Goal: Task Accomplishment & Management: Manage account settings

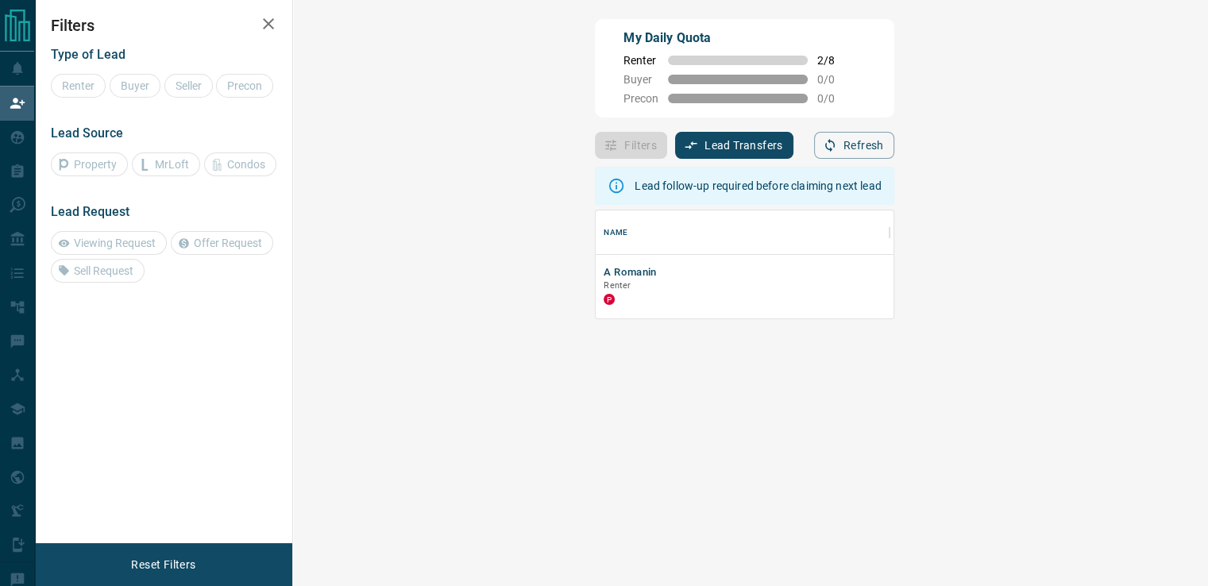
scroll to position [95, 868]
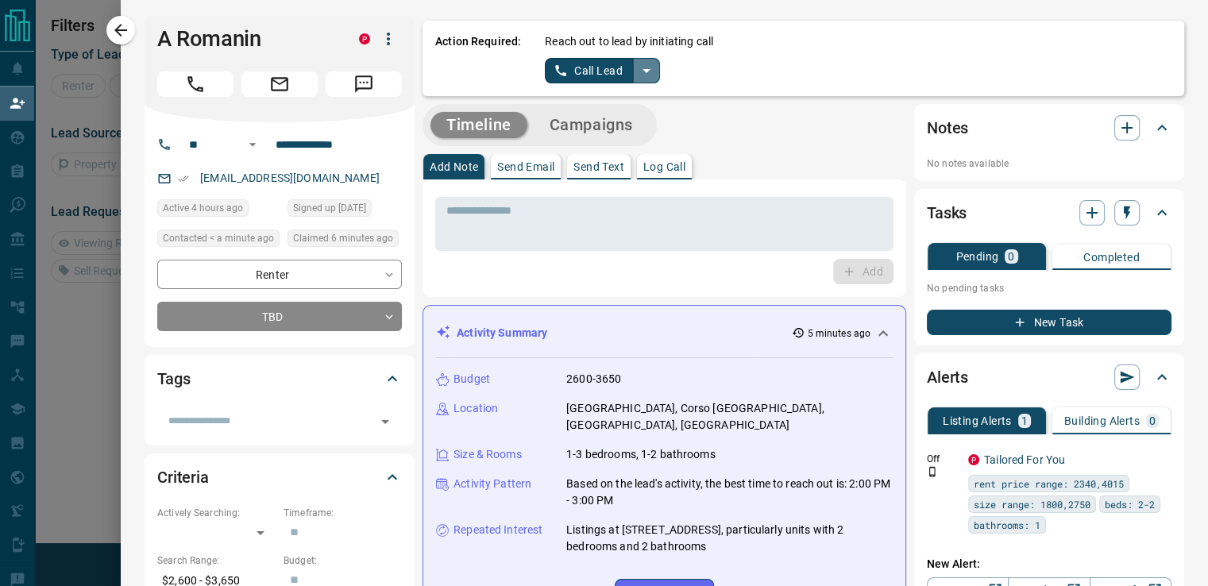
click at [637, 74] on icon "split button" at bounding box center [646, 70] width 19 height 19
click at [637, 71] on icon "split button" at bounding box center [646, 70] width 19 height 19
click at [604, 118] on li "Log Manual Call" at bounding box center [601, 126] width 97 height 24
click at [572, 64] on button "Log Manual Call" at bounding box center [597, 70] width 105 height 25
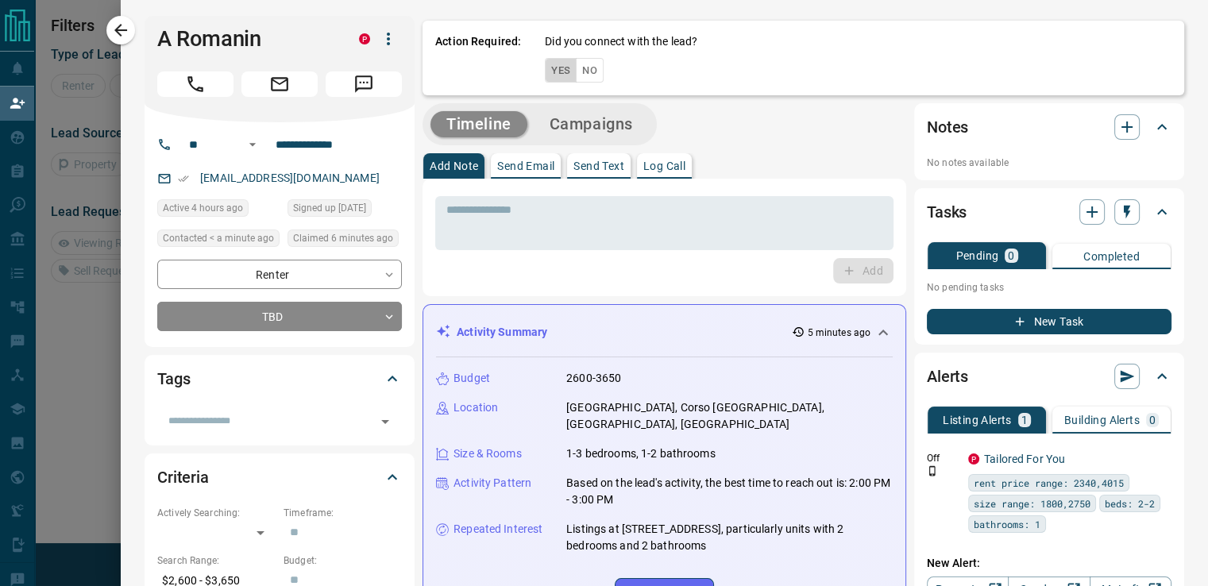
click at [545, 67] on button "Yes" at bounding box center [561, 70] width 32 height 25
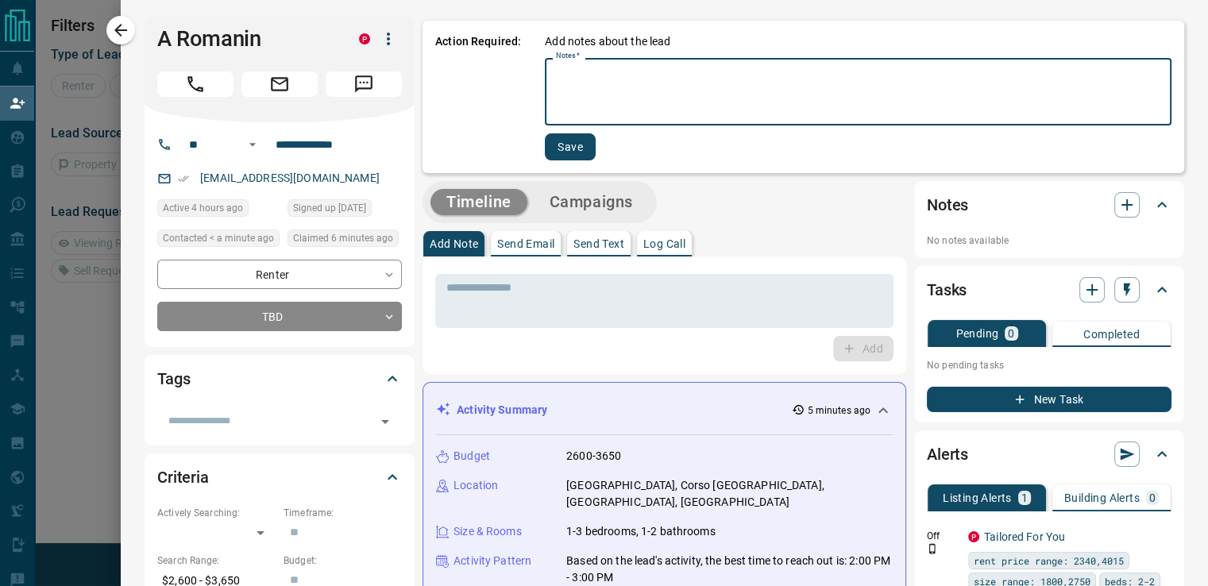
click at [693, 85] on textarea "Notes   *" at bounding box center [858, 92] width 604 height 54
type textarea "*"
type textarea "**********"
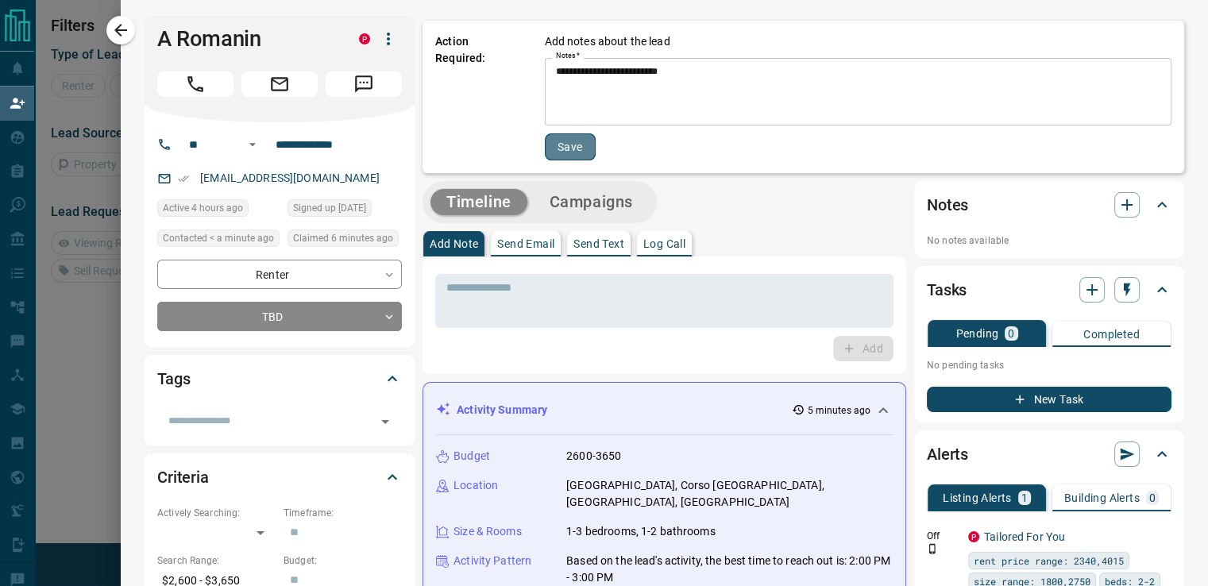
click at [574, 137] on button "Save" at bounding box center [570, 146] width 51 height 27
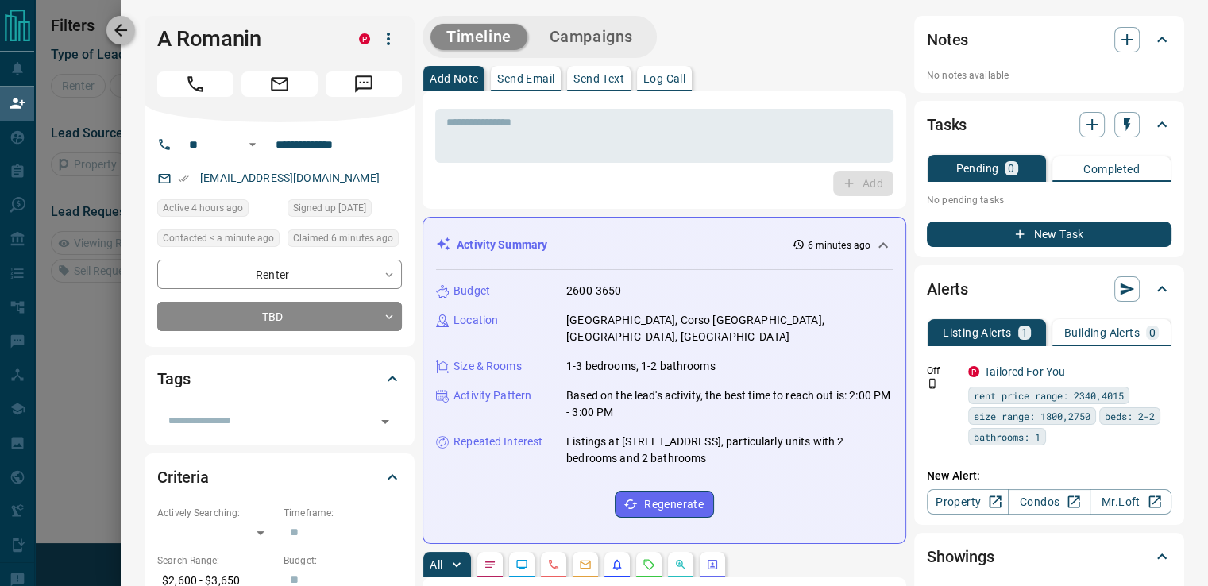
click at [114, 34] on icon "button" at bounding box center [120, 30] width 19 height 19
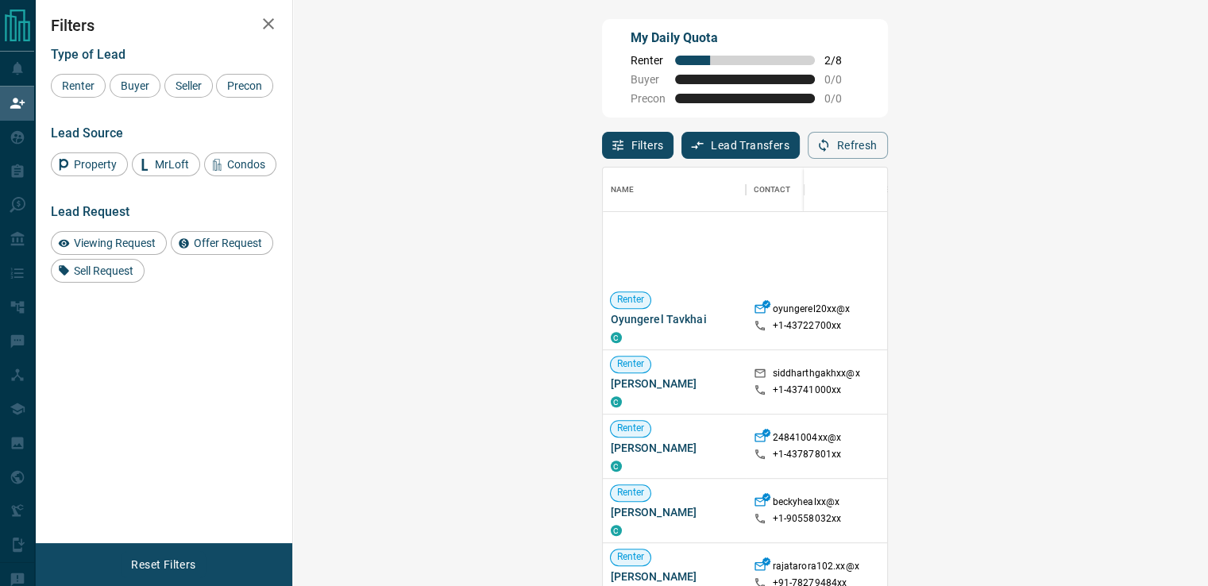
scroll to position [1153, 0]
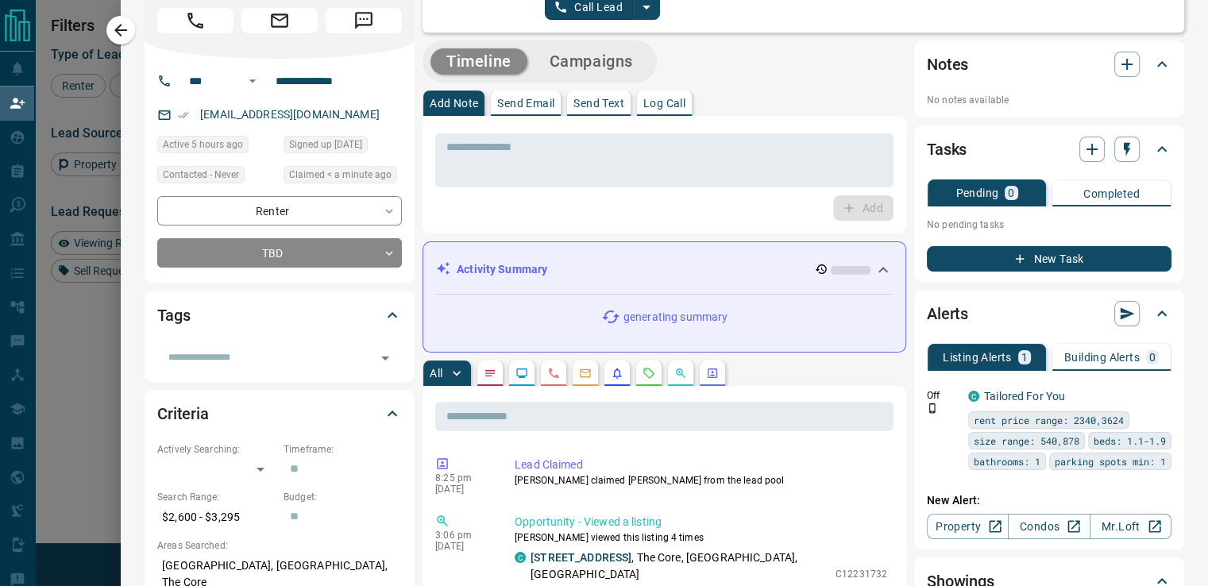
scroll to position [0, 0]
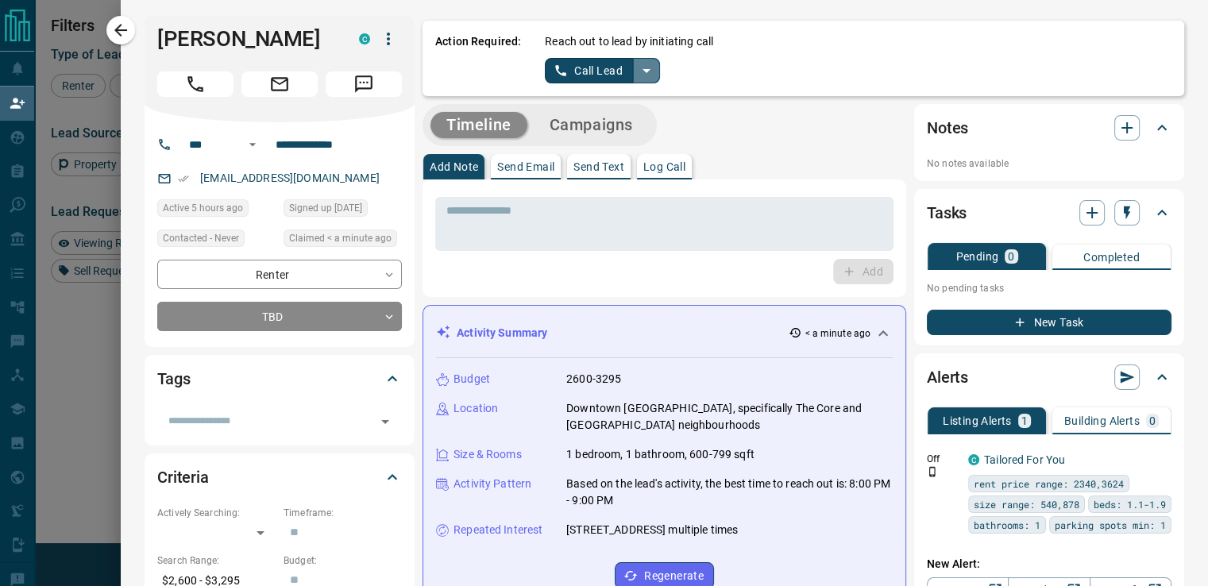
click at [637, 67] on icon "split button" at bounding box center [646, 70] width 19 height 19
click at [608, 119] on li "Log Manual Call" at bounding box center [601, 126] width 97 height 24
click at [91, 75] on div at bounding box center [604, 293] width 1208 height 586
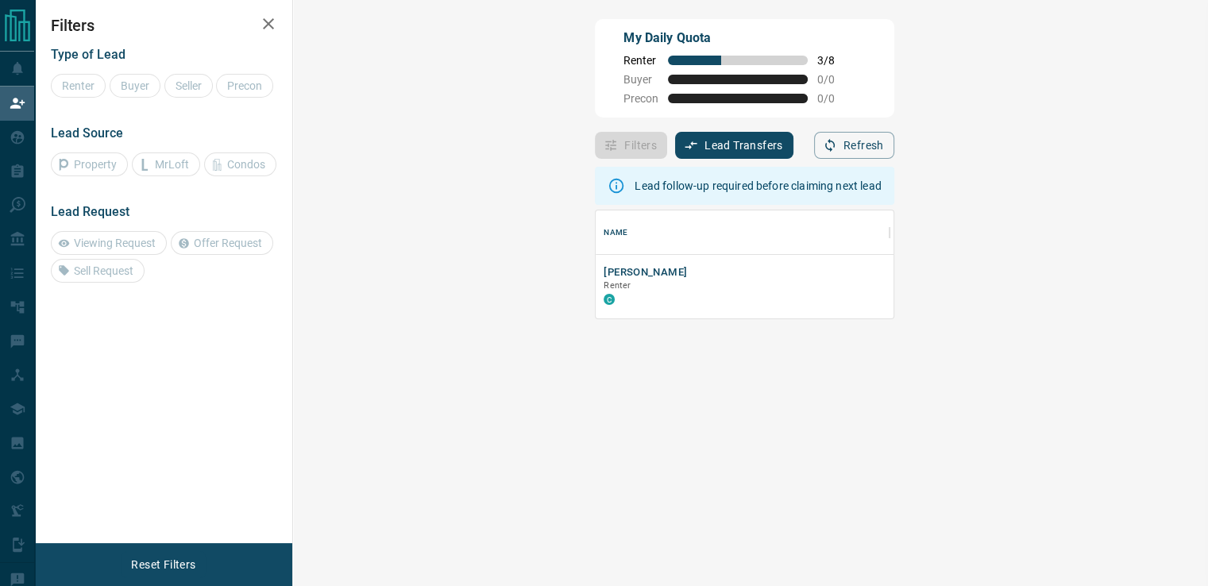
scroll to position [13, 13]
click at [603, 275] on div "[PERSON_NAME] Renter C" at bounding box center [742, 286] width 278 height 43
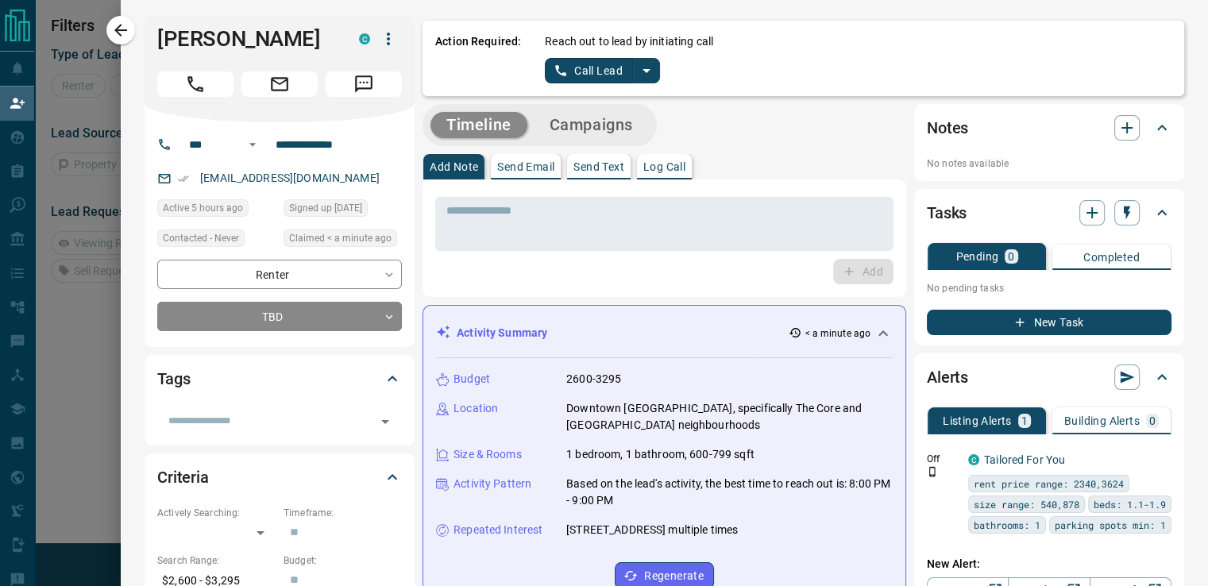
click at [637, 72] on icon "split button" at bounding box center [646, 70] width 19 height 19
click at [592, 121] on li "Log Manual Call" at bounding box center [601, 126] width 97 height 24
click at [670, 161] on p "Log Call" at bounding box center [664, 166] width 42 height 11
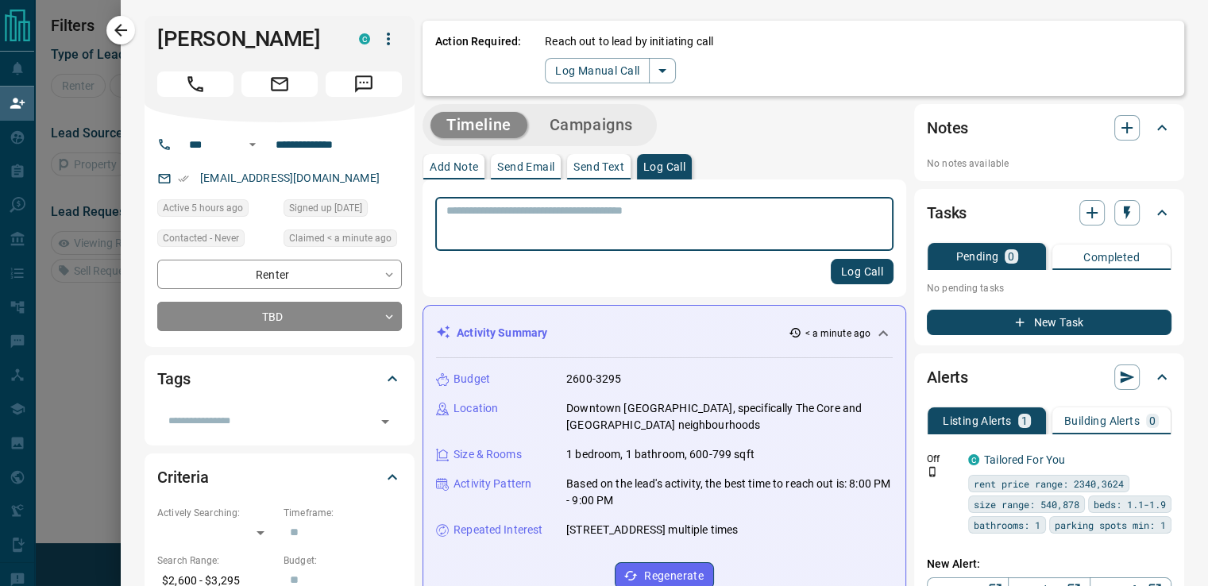
click at [753, 218] on textarea at bounding box center [664, 224] width 436 height 40
type textarea "**********"
click at [858, 271] on button "Log Call" at bounding box center [862, 271] width 63 height 25
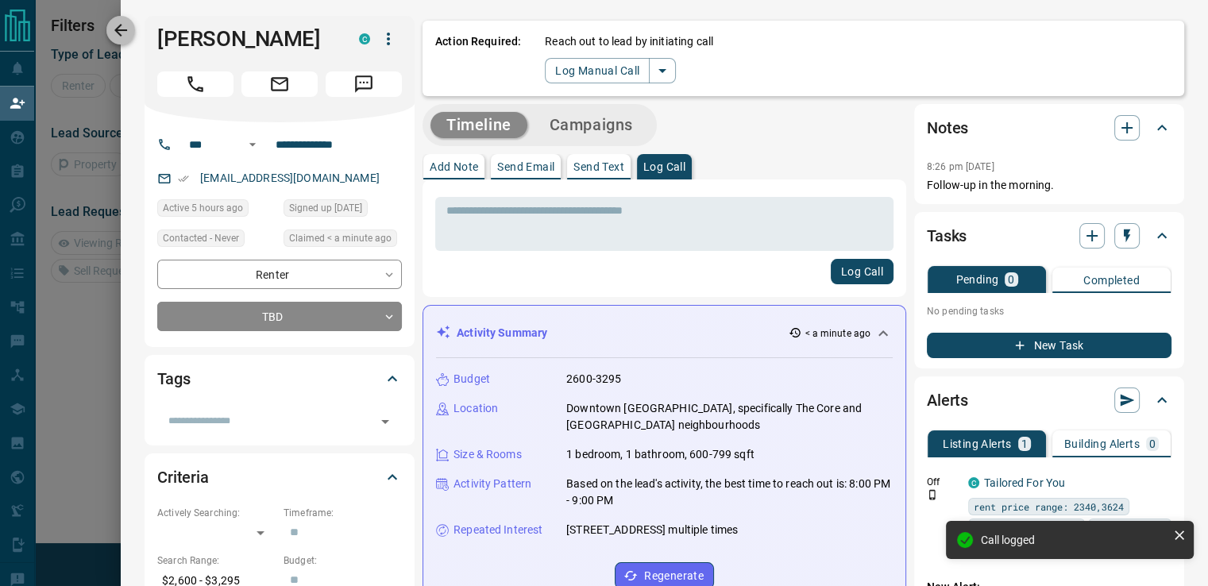
click at [125, 35] on icon "button" at bounding box center [120, 30] width 19 height 19
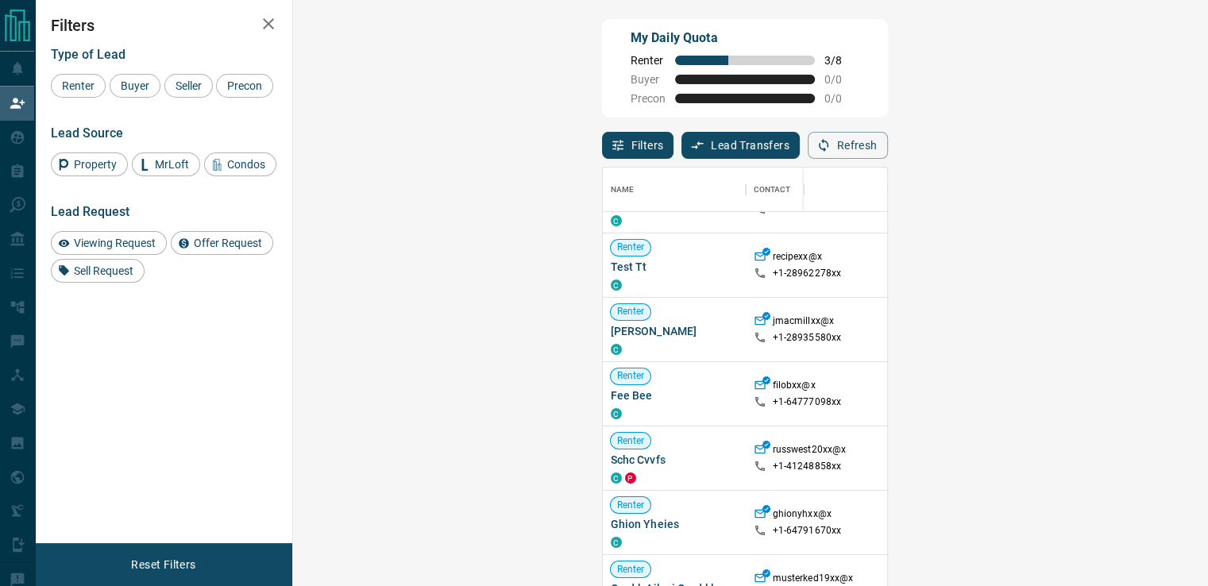
scroll to position [1667, 0]
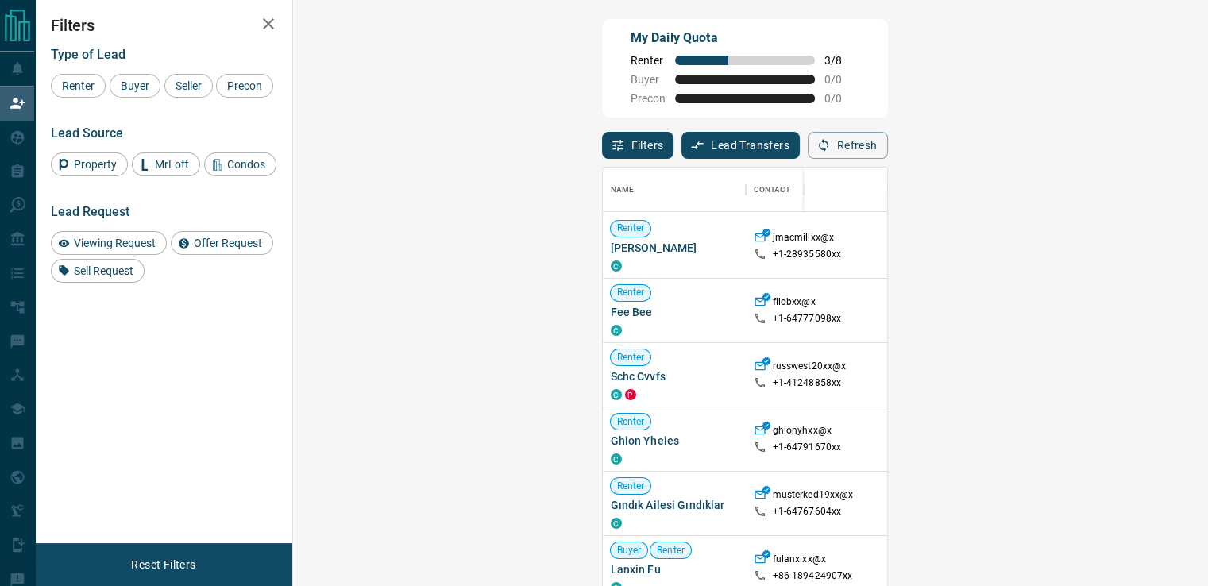
click at [968, 318] on div "$3K - $3K" at bounding box center [1003, 311] width 71 height 64
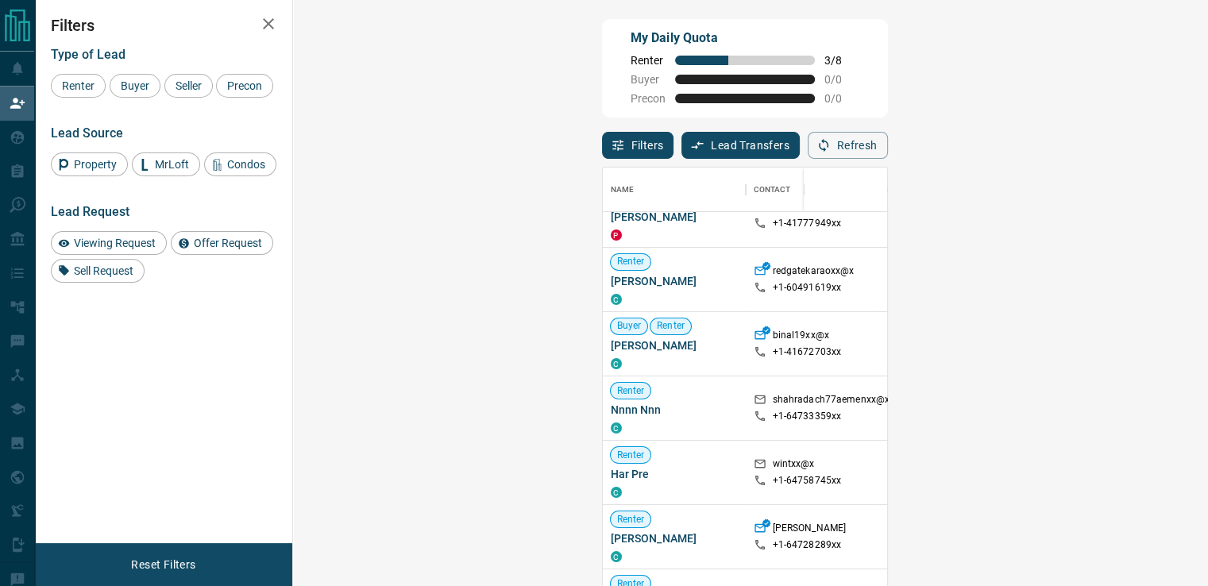
scroll to position [160, 0]
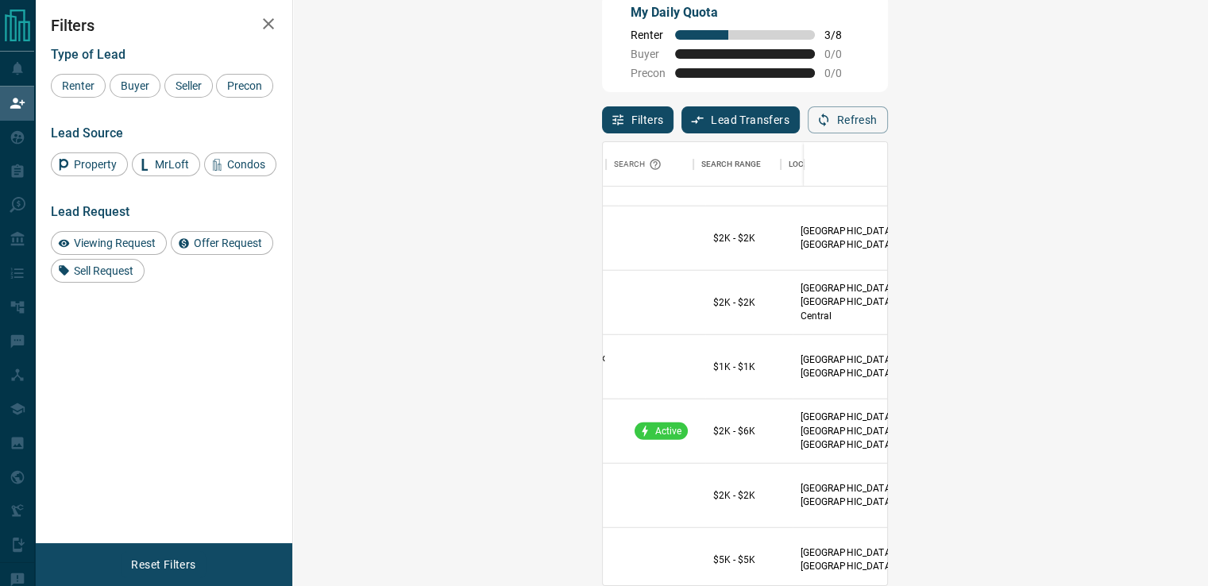
scroll to position [874, 267]
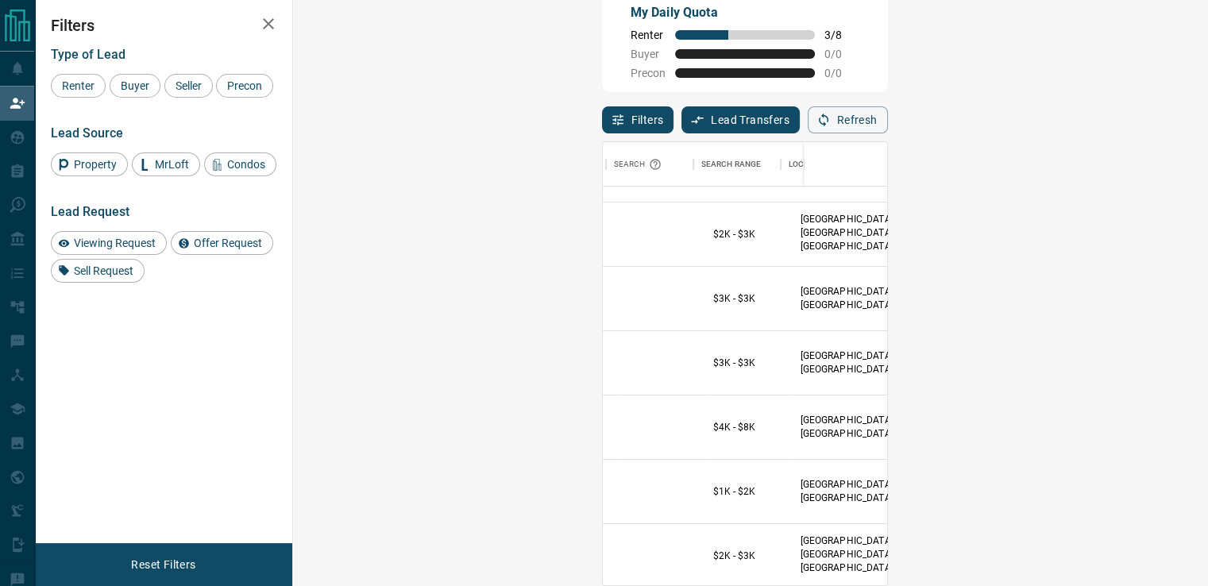
scroll to position [1668, 267]
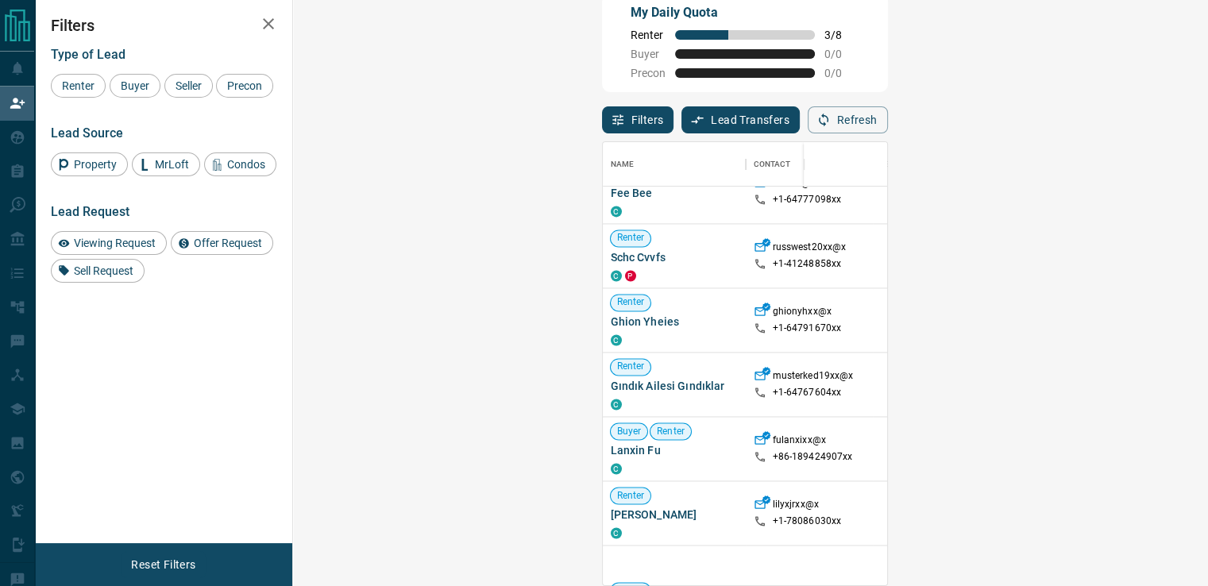
scroll to position [1860, 0]
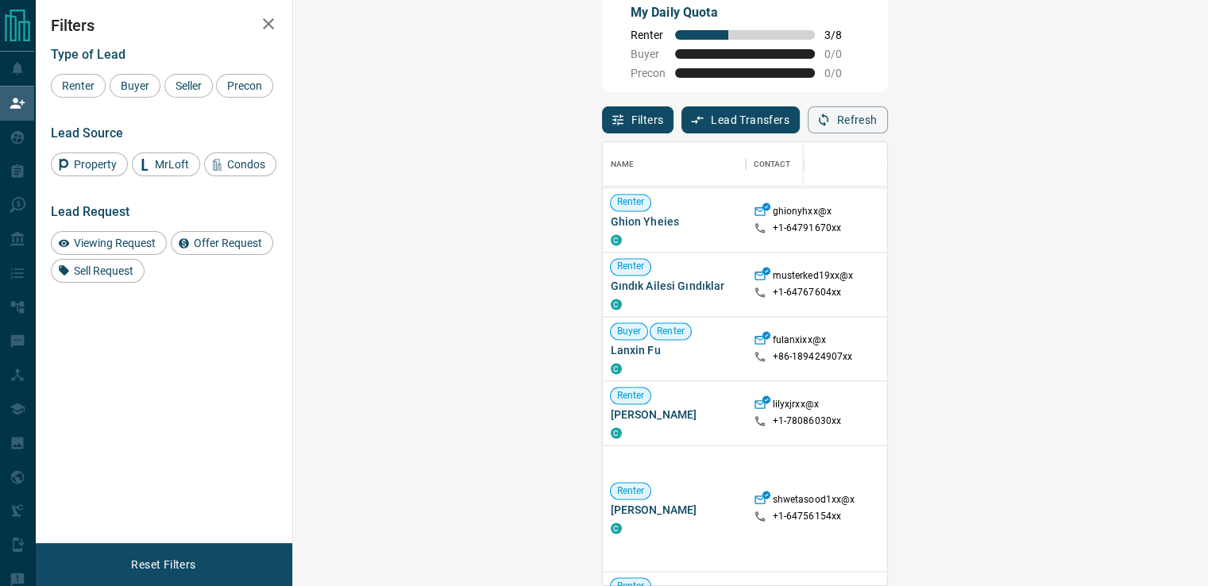
click at [968, 164] on div "Search Range" at bounding box center [998, 164] width 60 height 44
click at [968, 169] on div "Search Range" at bounding box center [1003, 164] width 71 height 44
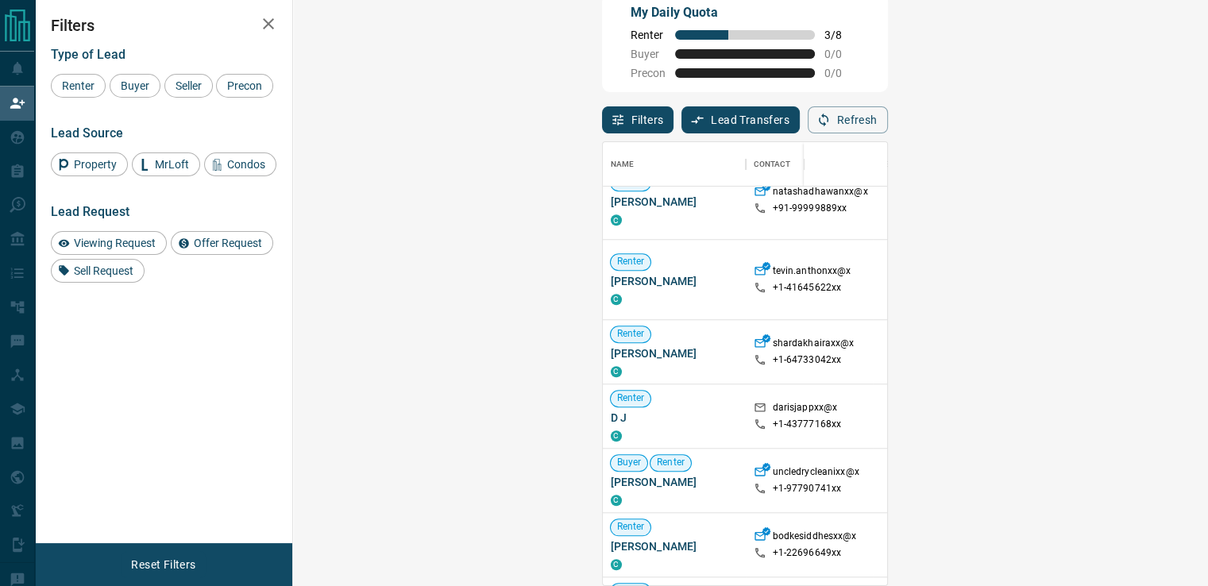
scroll to position [3171, 0]
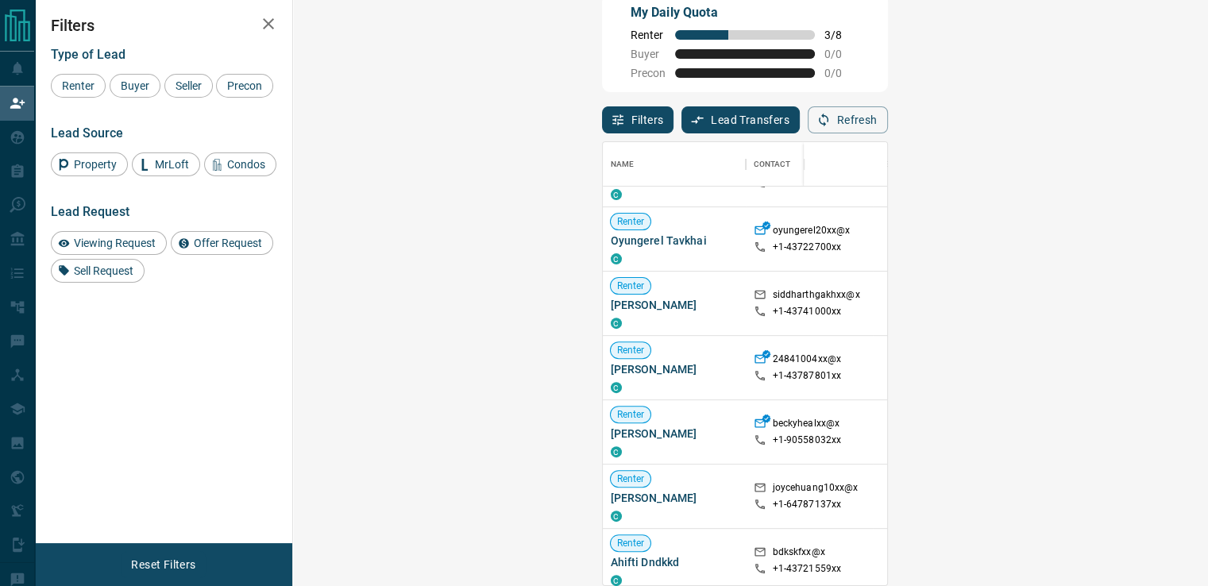
scroll to position [1032, 0]
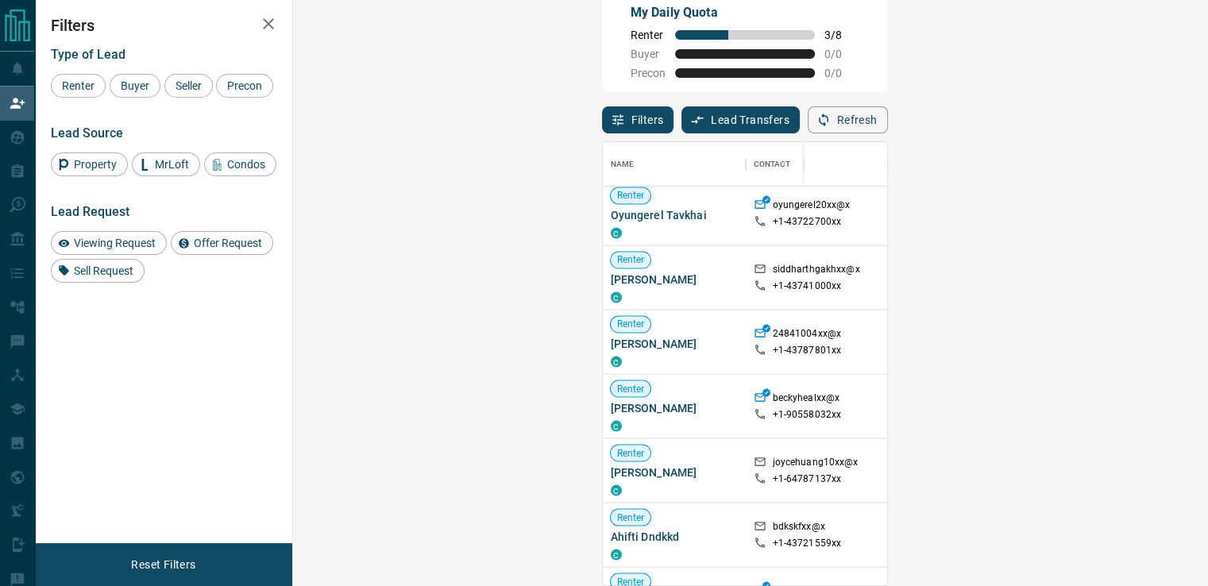
click at [1055, 359] on div "[GEOGRAPHIC_DATA], [GEOGRAPHIC_DATA], [GEOGRAPHIC_DATA]" at bounding box center [1118, 342] width 127 height 64
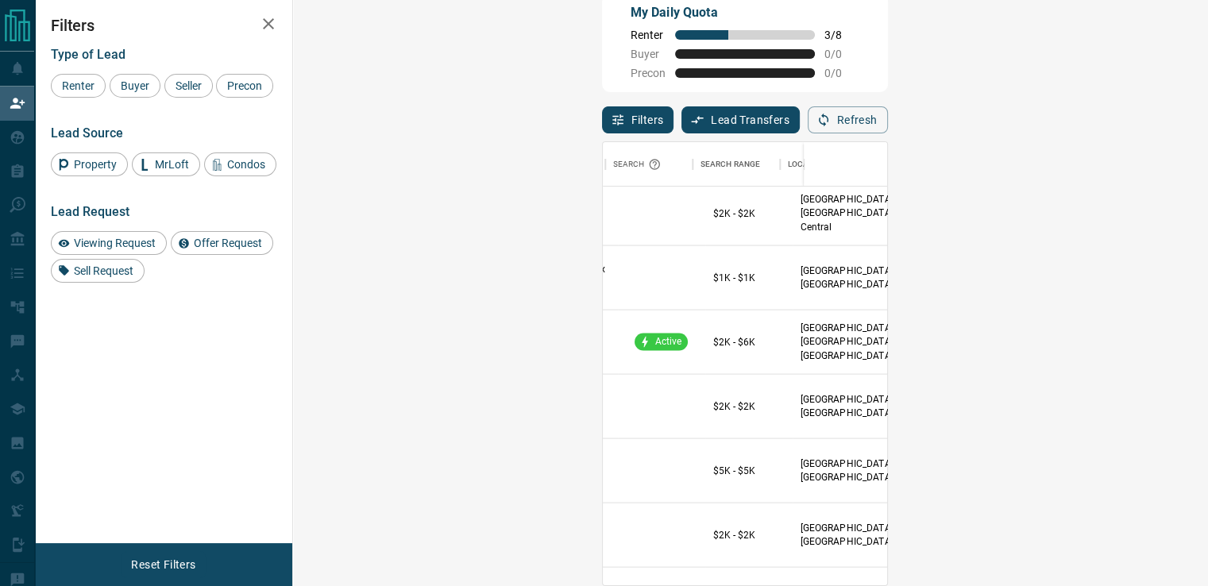
scroll to position [1032, 267]
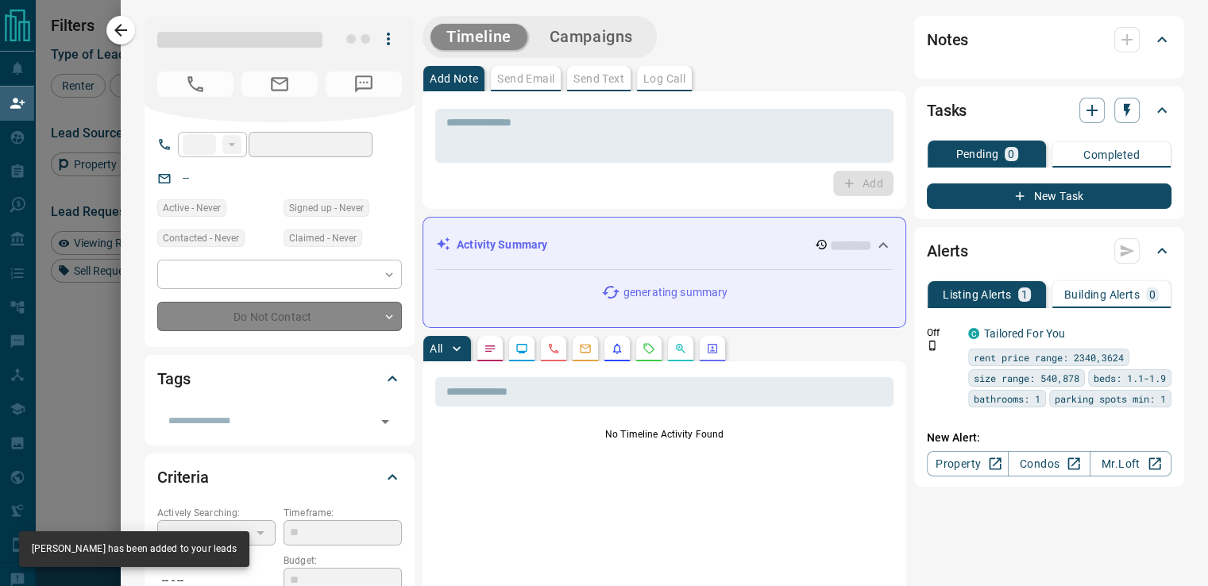
type input "**"
type input "**********"
type input "**"
type input "*"
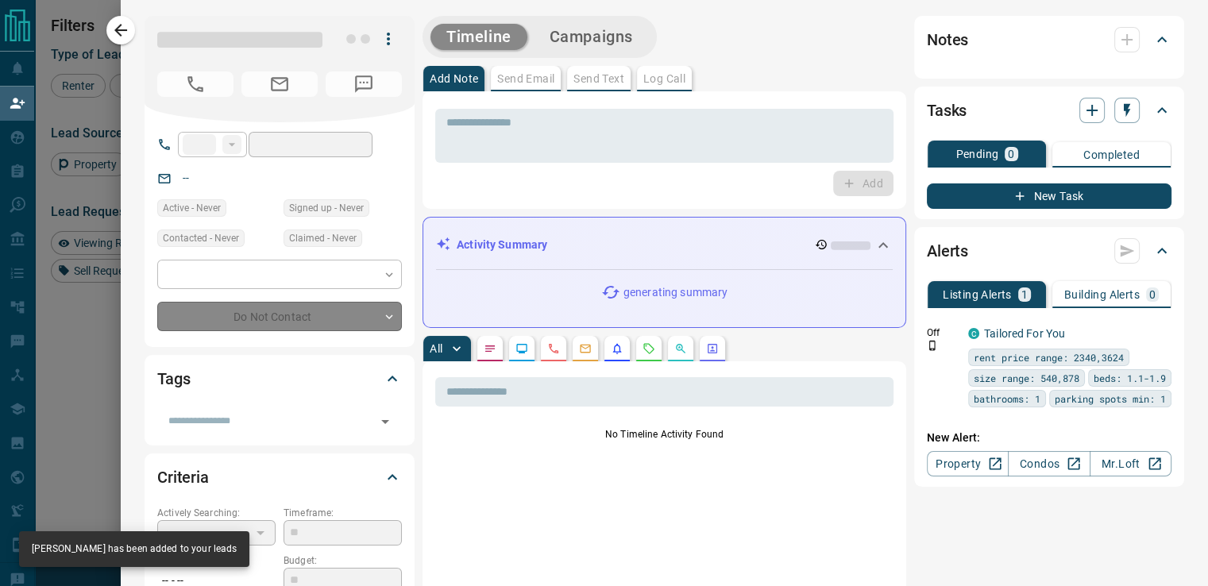
type input "**********"
type input "*******"
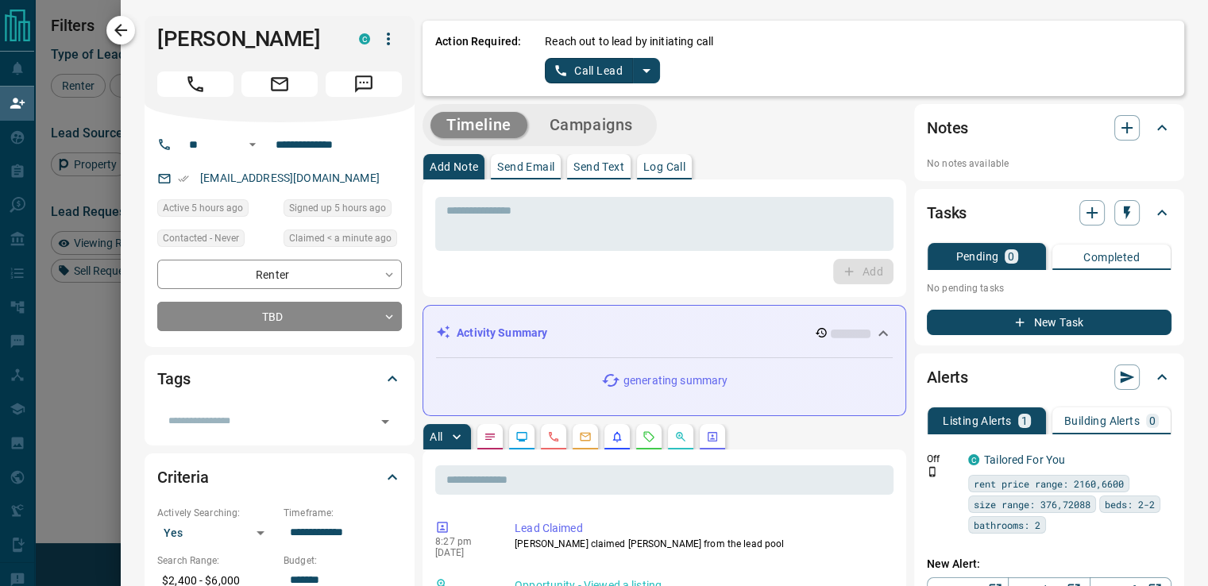
click at [132, 27] on button "button" at bounding box center [120, 30] width 29 height 29
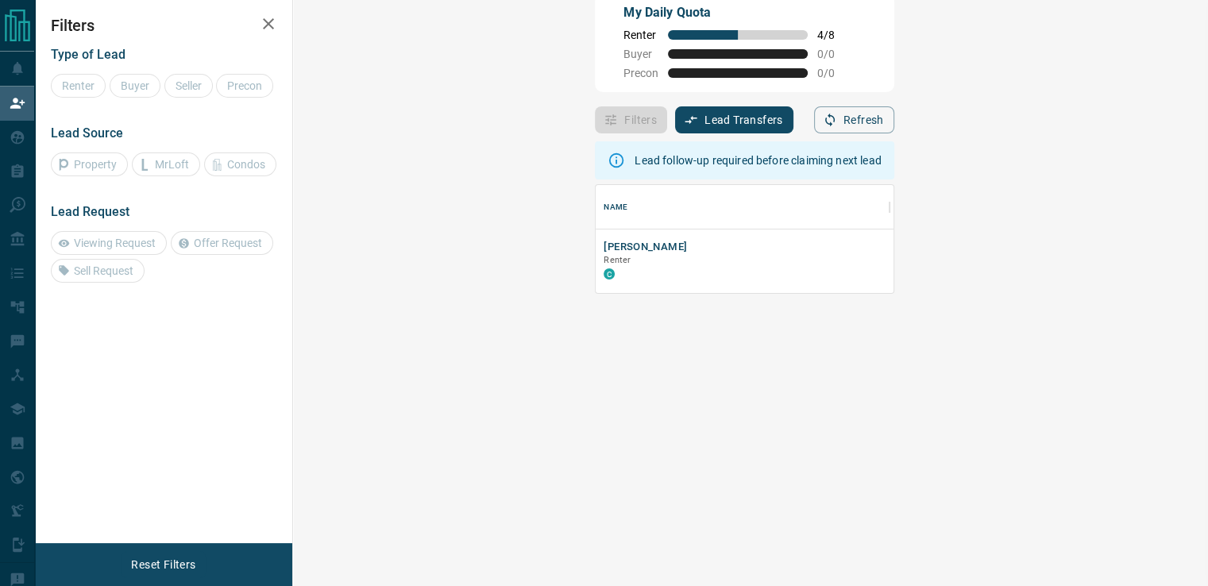
scroll to position [13, 13]
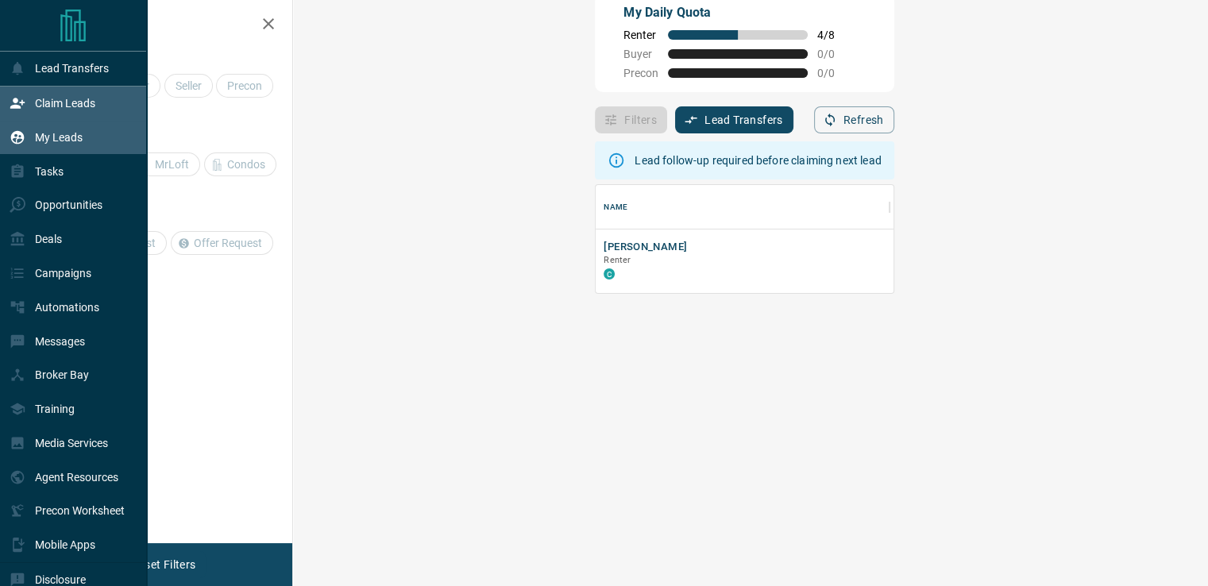
click at [44, 133] on p "My Leads" at bounding box center [59, 137] width 48 height 13
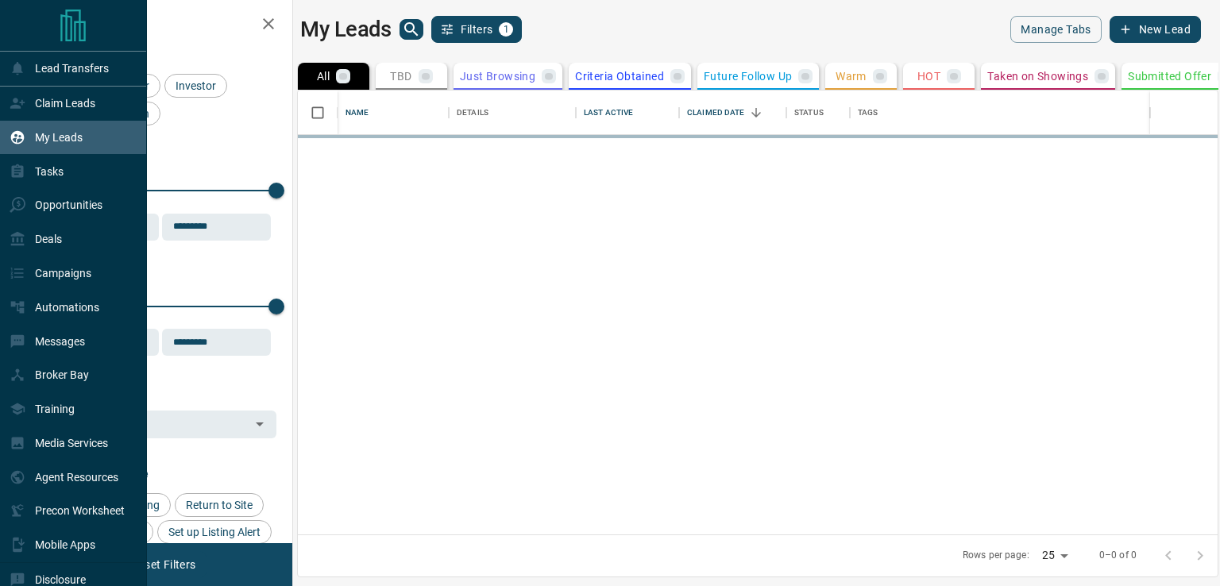
scroll to position [432, 908]
